Goal: Book appointment/travel/reservation

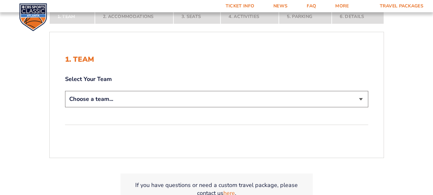
scroll to position [128, 0]
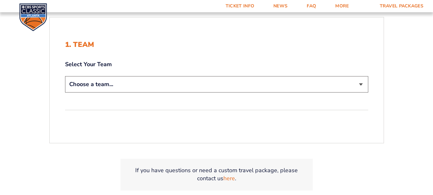
click at [363, 83] on select "Choose a team... [US_STATE] Wildcats [US_STATE] State Buckeyes [US_STATE] Tar H…" at bounding box center [216, 84] width 303 height 16
select select "12756"
click at [65, 76] on select "Choose a team... [US_STATE] Wildcats [US_STATE] State Buckeyes [US_STATE] Tar H…" at bounding box center [216, 84] width 303 height 16
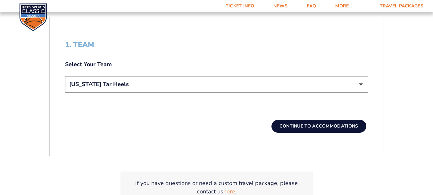
click at [304, 124] on button "Continue To Accommodations" at bounding box center [319, 126] width 95 height 13
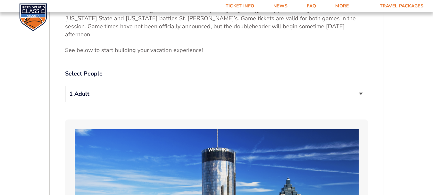
scroll to position [316, 0]
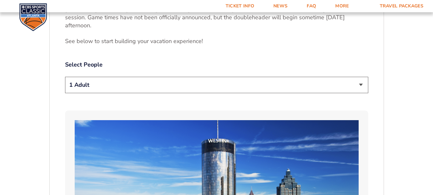
click at [363, 77] on select "1 Adult 2 Adults 3 Adults 4 Adults 2 Adults + 1 Child 2 Adults + 2 Children 2 A…" at bounding box center [216, 85] width 303 height 16
select select "3 Adults"
click at [65, 77] on select "1 Adult 2 Adults 3 Adults 4 Adults 2 Adults + 1 Child 2 Adults + 2 Children 2 A…" at bounding box center [216, 85] width 303 height 16
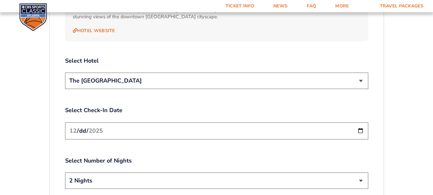
scroll to position [733, 0]
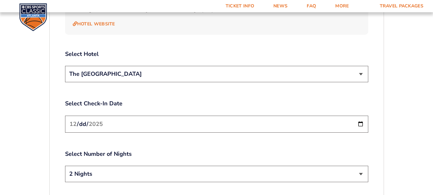
click at [362, 66] on select "The [GEOGRAPHIC_DATA]" at bounding box center [216, 74] width 303 height 16
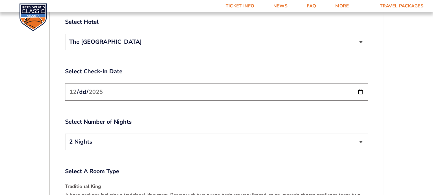
click at [362, 83] on input "[DATE]" at bounding box center [216, 91] width 303 height 17
click at [361, 83] on input "[DATE]" at bounding box center [216, 91] width 303 height 17
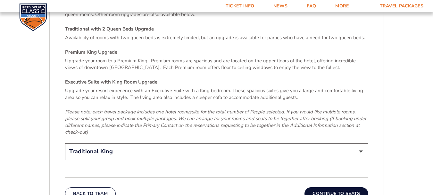
scroll to position [990, 0]
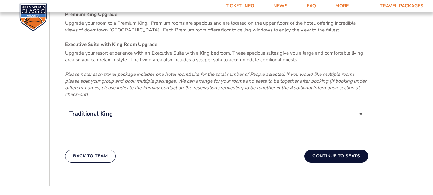
click at [363, 106] on select "Traditional King Traditional with 2 Queen Beds Upgrade (+$95 per night) Premium…" at bounding box center [216, 114] width 303 height 16
click at [361, 106] on select "Traditional King Traditional with 2 Queen Beds Upgrade (+$95 per night) Premium…" at bounding box center [216, 114] width 303 height 16
select select "Traditional with 2 Queen Beds Upgrade"
click at [65, 106] on select "Traditional King Traditional with 2 Queen Beds Upgrade (+$95 per night) Premium…" at bounding box center [216, 114] width 303 height 16
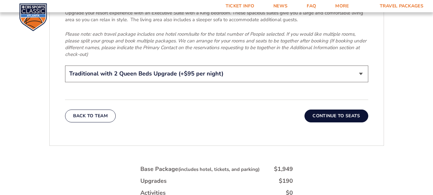
scroll to position [1054, 0]
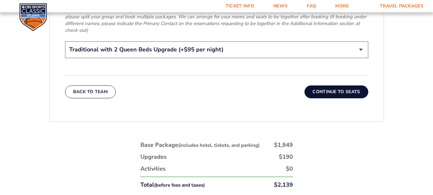
click at [338, 85] on button "Continue To Seats" at bounding box center [337, 91] width 64 height 13
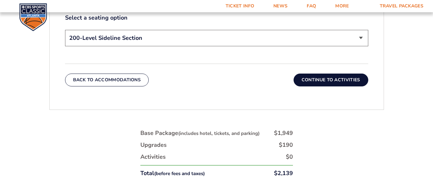
scroll to position [348, 0]
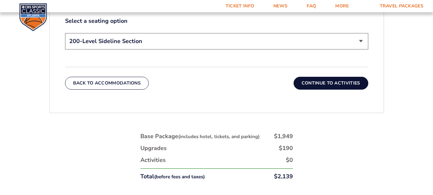
click at [334, 82] on button "Continue To Activities" at bounding box center [331, 83] width 75 height 13
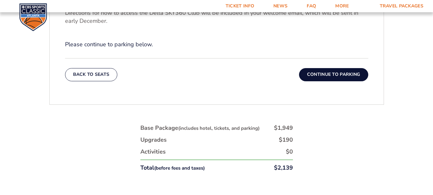
scroll to position [284, 0]
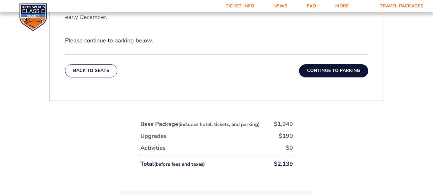
click at [336, 70] on button "Continue To Parking" at bounding box center [333, 70] width 69 height 13
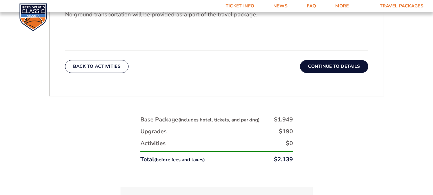
scroll to position [220, 0]
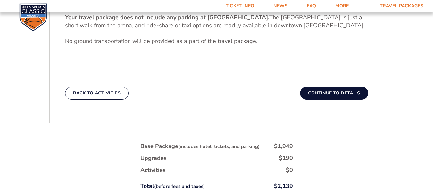
click at [336, 94] on button "Continue To Details" at bounding box center [334, 93] width 68 height 13
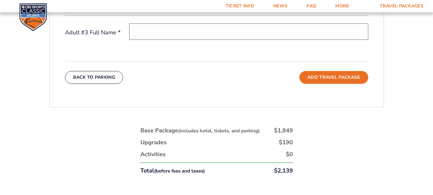
scroll to position [284, 0]
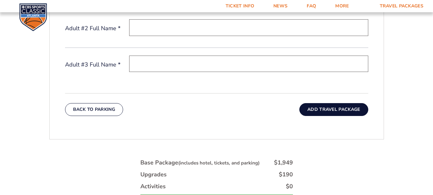
click at [338, 108] on button "Add Travel Package" at bounding box center [334, 109] width 69 height 13
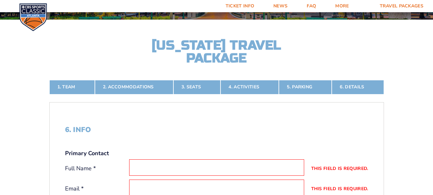
scroll to position [96, 0]
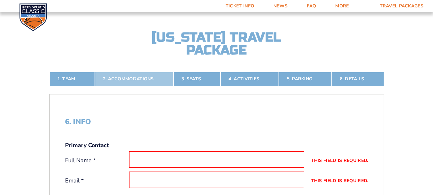
click at [123, 76] on link "2. Accommodations" at bounding box center [134, 79] width 79 height 14
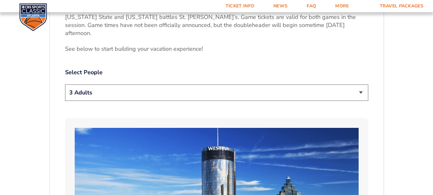
scroll to position [316, 0]
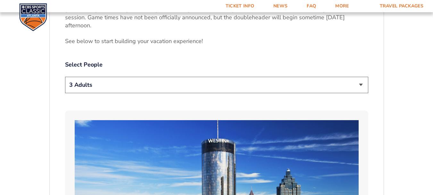
click at [362, 77] on select "1 Adult 2 Adults 3 Adults 4 Adults 2 Adults + 1 Child 2 Adults + 2 Children 2 A…" at bounding box center [216, 85] width 303 height 16
select select "4 Adults"
click at [65, 77] on select "1 Adult 2 Adults 3 Adults 4 Adults 2 Adults + 1 Child 2 Adults + 2 Children 2 A…" at bounding box center [216, 85] width 303 height 16
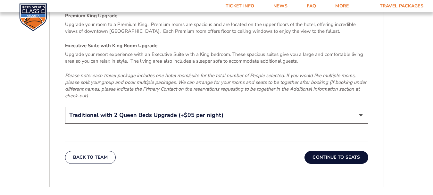
scroll to position [990, 0]
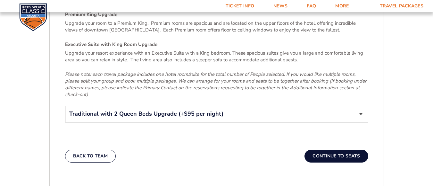
click at [328, 149] on button "Continue To Seats" at bounding box center [337, 155] width 64 height 13
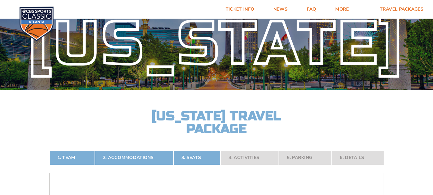
scroll to position [0, 0]
